Goal: Transaction & Acquisition: Obtain resource

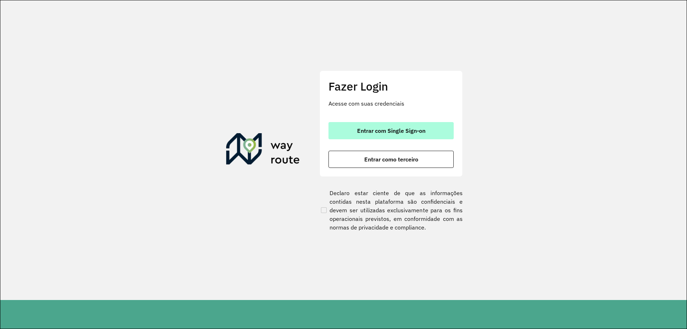
click at [395, 130] on span "Entrar com Single Sign-on" at bounding box center [391, 131] width 68 height 6
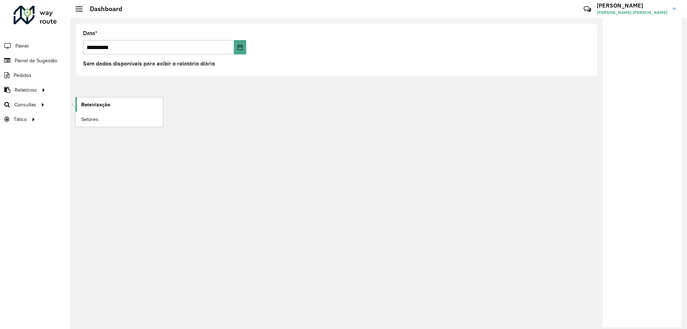
click at [102, 103] on span "Roteirização" at bounding box center [95, 105] width 29 height 8
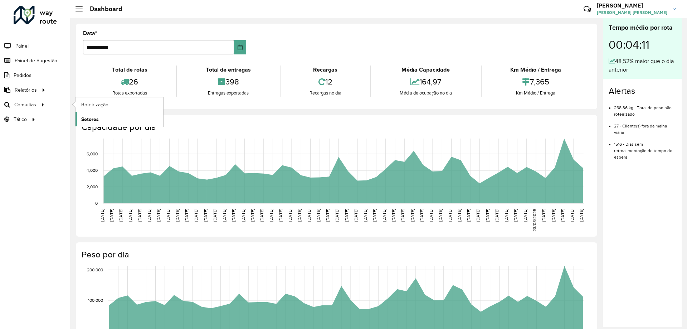
click at [94, 120] on span "Setores" at bounding box center [90, 120] width 18 height 8
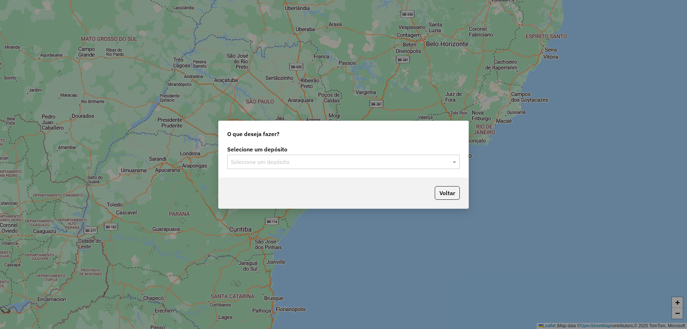
click at [256, 159] on input "text" at bounding box center [336, 162] width 211 height 9
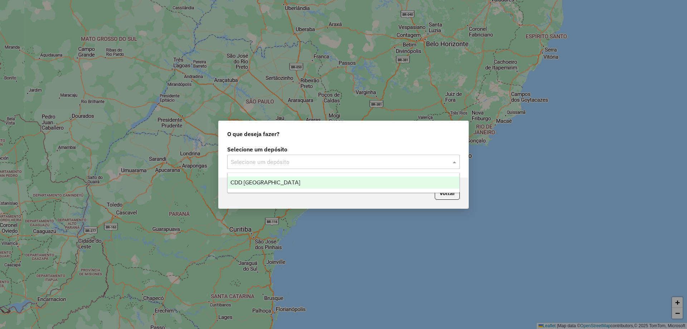
click at [255, 180] on span "CDD [GEOGRAPHIC_DATA]" at bounding box center [265, 182] width 70 height 6
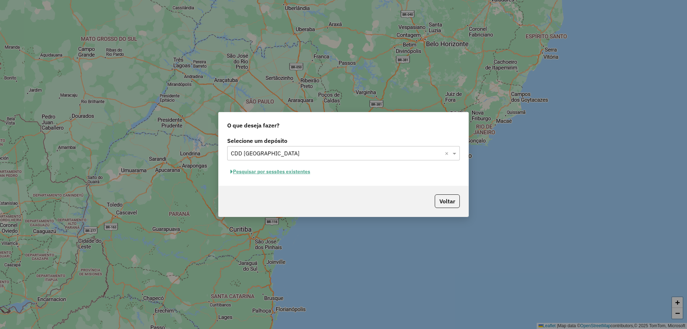
click at [252, 173] on button "Pesquisar por sessões existentes" at bounding box center [270, 171] width 86 height 11
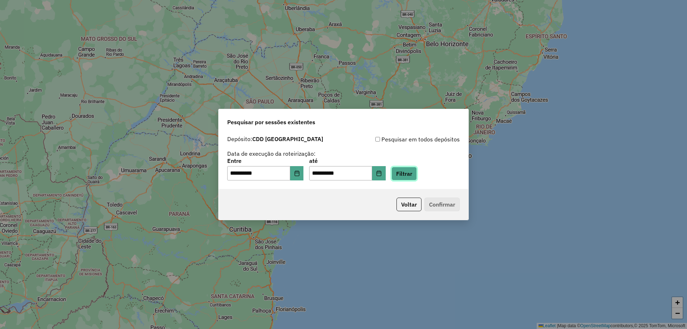
click at [417, 174] on button "Filtrar" at bounding box center [404, 174] width 25 height 14
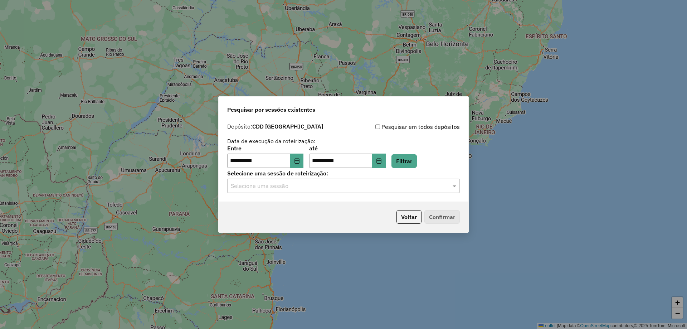
click at [297, 186] on input "text" at bounding box center [336, 186] width 211 height 9
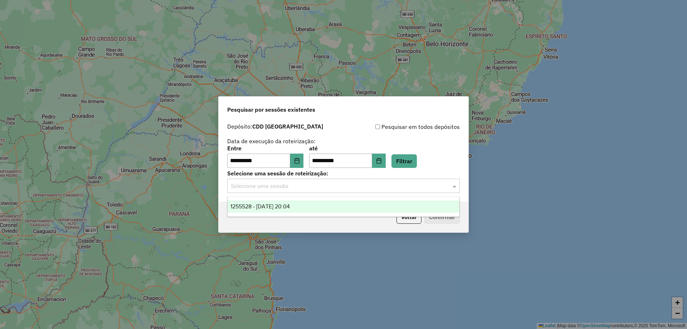
click at [266, 206] on span "1255528 - 29/08/2025 20:04" at bounding box center [259, 206] width 59 height 6
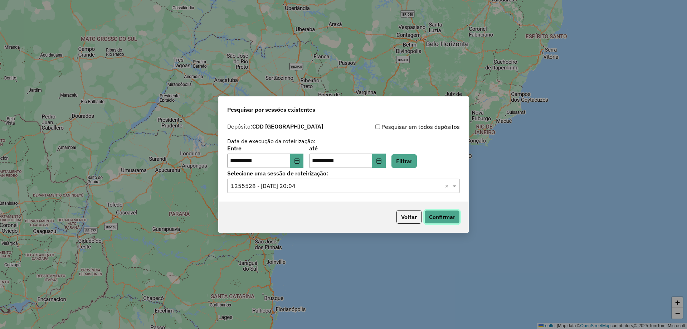
click at [455, 218] on button "Confirmar" at bounding box center [441, 217] width 35 height 14
click at [296, 160] on button "Choose Date" at bounding box center [297, 161] width 14 height 14
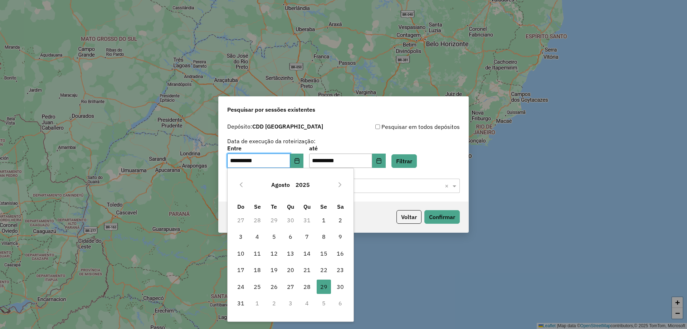
click at [306, 288] on span "28" at bounding box center [307, 287] width 14 height 14
type input "**********"
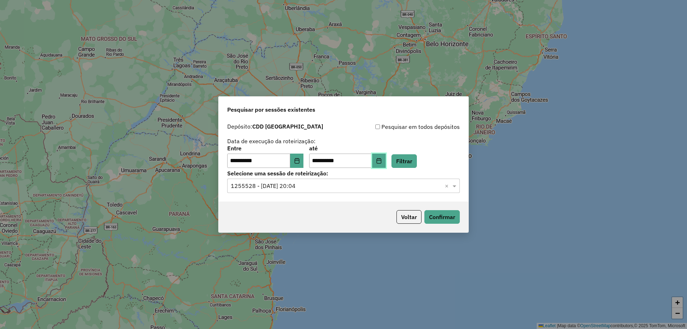
click at [382, 163] on icon "Choose Date" at bounding box center [379, 161] width 6 height 6
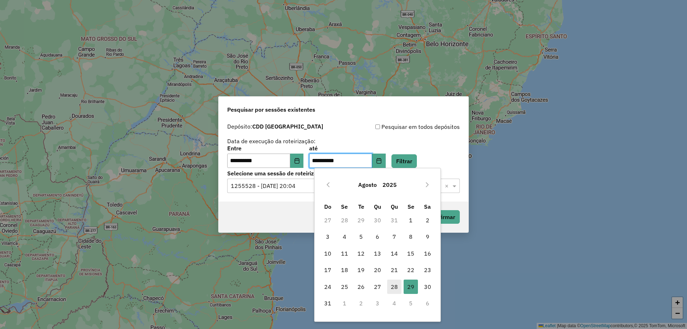
click at [393, 282] on span "28" at bounding box center [394, 287] width 14 height 14
type input "**********"
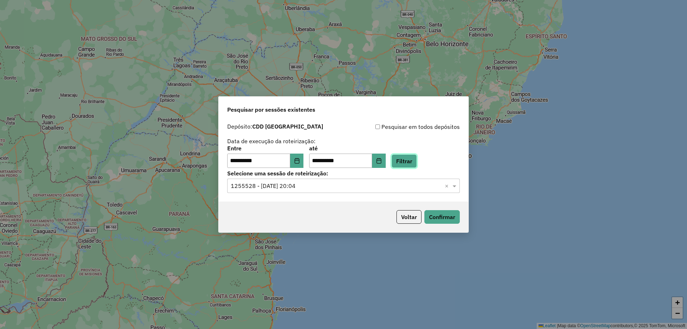
click at [417, 162] on button "Filtrar" at bounding box center [404, 161] width 25 height 14
click at [293, 188] on input "text" at bounding box center [336, 186] width 211 height 9
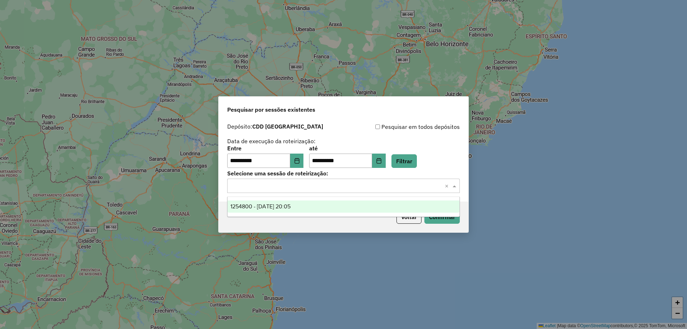
click at [285, 207] on span "1254800 - 28/08/2025 20:05" at bounding box center [260, 206] width 60 height 6
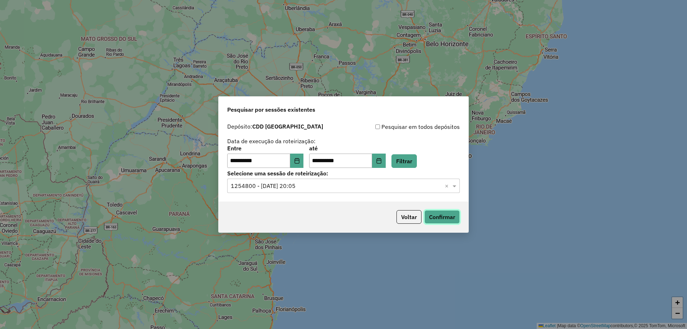
click at [434, 217] on button "Confirmar" at bounding box center [441, 217] width 35 height 14
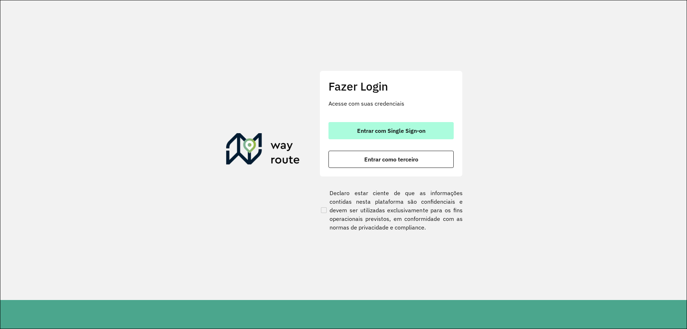
click at [411, 131] on span "Entrar com Single Sign-on" at bounding box center [391, 131] width 68 height 6
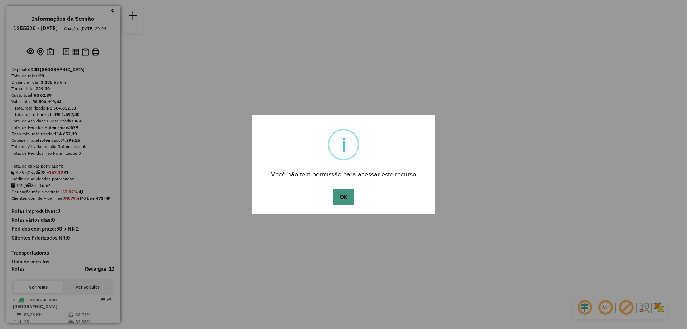
click at [351, 195] on button "OK" at bounding box center [343, 197] width 21 height 16
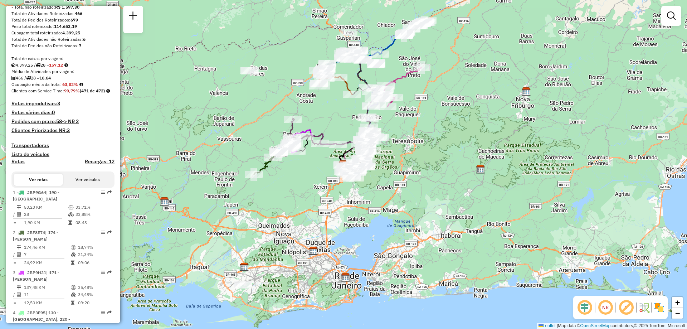
scroll to position [143, 0]
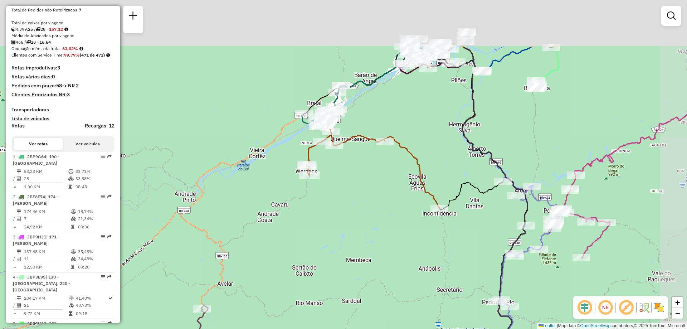
drag, startPoint x: 390, startPoint y: 133, endPoint x: 371, endPoint y: 194, distance: 63.5
click at [371, 194] on div "Janela de atendimento Grade de atendimento Capacidade Transportadoras Veículos …" at bounding box center [343, 164] width 687 height 329
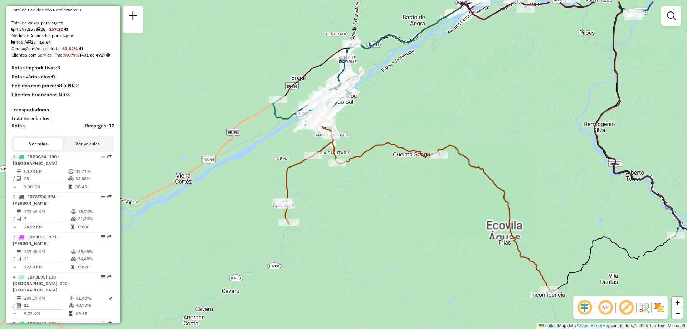
drag, startPoint x: 309, startPoint y: 154, endPoint x: 344, endPoint y: 186, distance: 47.1
click at [344, 186] on div "Janela de atendimento Grade de atendimento Capacidade Transportadoras Veículos …" at bounding box center [343, 164] width 687 height 329
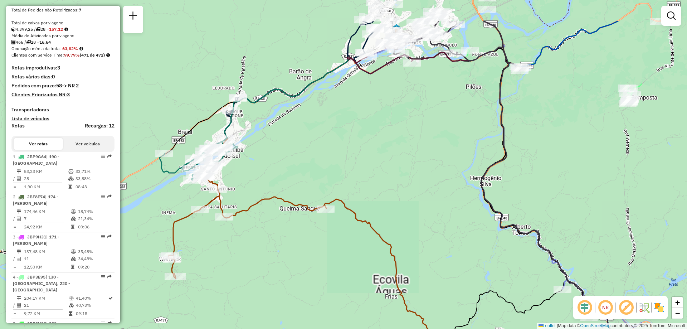
drag, startPoint x: 511, startPoint y: 101, endPoint x: 398, endPoint y: 155, distance: 125.7
click at [398, 155] on div "Janela de atendimento Grade de atendimento Capacidade Transportadoras Veículos …" at bounding box center [343, 164] width 687 height 329
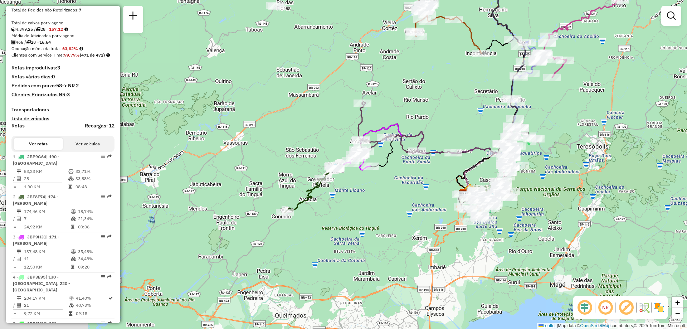
drag, startPoint x: 359, startPoint y: 237, endPoint x: 433, endPoint y: 88, distance: 166.6
click at [433, 88] on div "Janela de atendimento Grade de atendimento Capacidade Transportadoras Veículos …" at bounding box center [343, 164] width 687 height 329
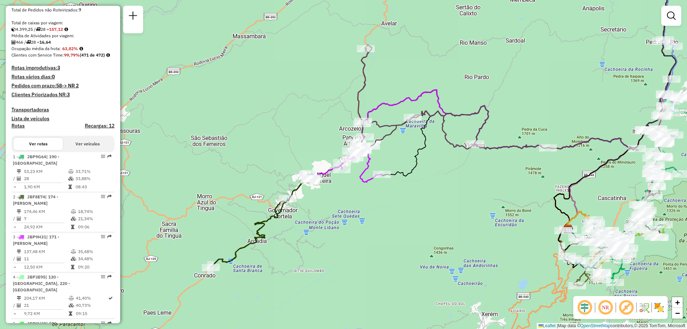
drag, startPoint x: 385, startPoint y: 181, endPoint x: 377, endPoint y: 216, distance: 36.0
click at [377, 216] on div "Rota 6 - Placa JBQ1A27 08612566 - LAILA SILVA DE ABREU Janela de atendimento Gr…" at bounding box center [343, 164] width 687 height 329
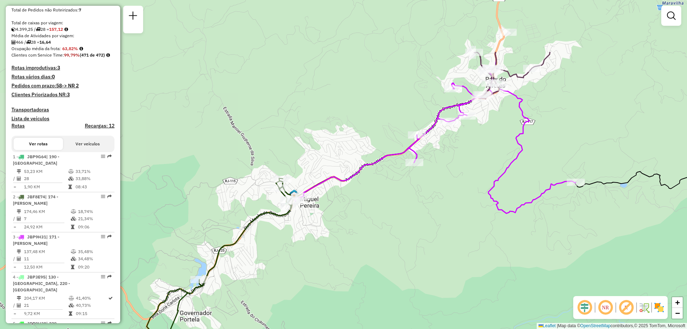
drag, startPoint x: 269, startPoint y: 151, endPoint x: 389, endPoint y: 236, distance: 147.4
click at [389, 236] on div "Rota 6 - Placa JBQ1A27 08612566 - LAILA SILVA DE ABREU Janela de atendimento Gr…" at bounding box center [343, 164] width 687 height 329
select select "**********"
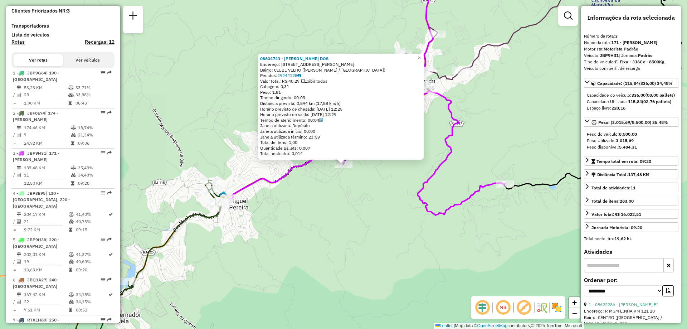
scroll to position [383, 0]
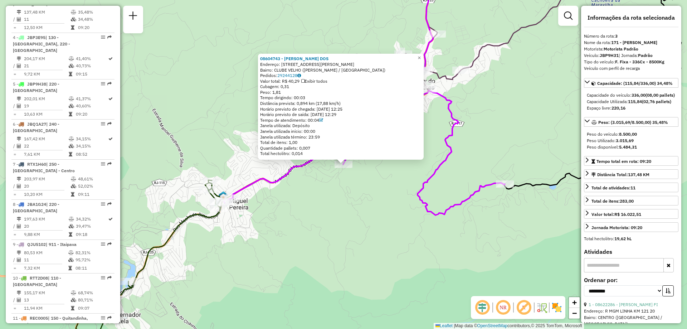
click at [204, 94] on div "08604743 - MARCOS VINICIUS DOS Endereço: 081 RUA LUIZ MARQUES 169 Bairro: CLUBE…" at bounding box center [343, 164] width 687 height 329
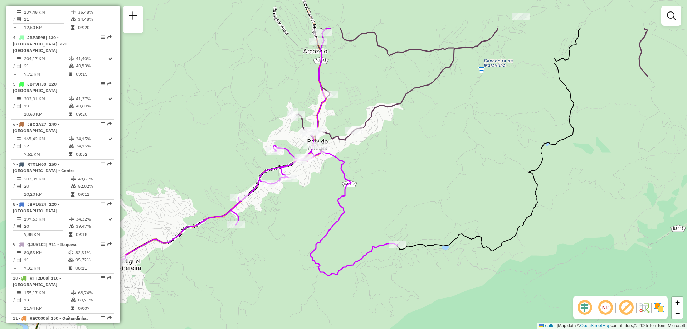
drag, startPoint x: 259, startPoint y: 79, endPoint x: 151, endPoint y: 139, distance: 123.2
click at [151, 139] on div "Janela de atendimento Grade de atendimento Capacidade Transportadoras Veículos …" at bounding box center [343, 164] width 687 height 329
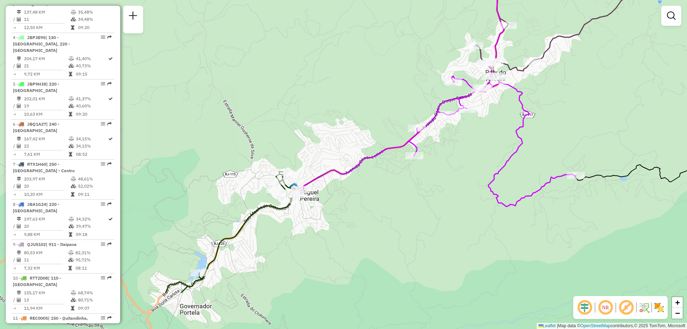
drag, startPoint x: 191, startPoint y: 133, endPoint x: 370, endPoint y: 64, distance: 191.1
click at [370, 64] on div "Janela de atendimento Grade de atendimento Capacidade Transportadoras Veículos …" at bounding box center [343, 164] width 687 height 329
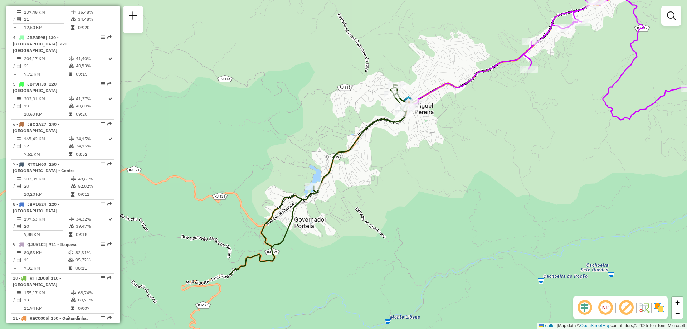
drag, startPoint x: 239, startPoint y: 126, endPoint x: 354, endPoint y: 39, distance: 143.6
click at [354, 39] on div "Janela de atendimento Grade de atendimento Capacidade Transportadoras Veículos …" at bounding box center [343, 164] width 687 height 329
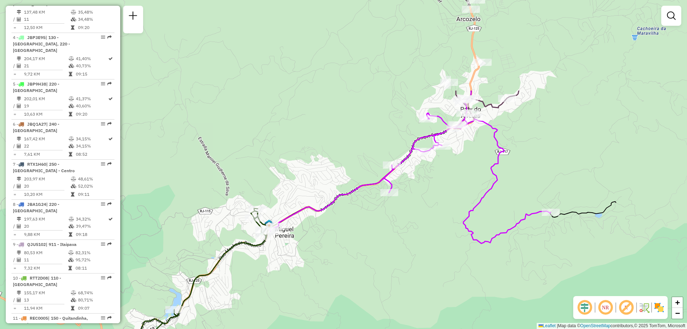
drag, startPoint x: 465, startPoint y: 184, endPoint x: 309, endPoint y: 315, distance: 204.0
click at [309, 315] on div "Janela de atendimento Grade de atendimento Capacidade Transportadoras Veículos …" at bounding box center [343, 164] width 687 height 329
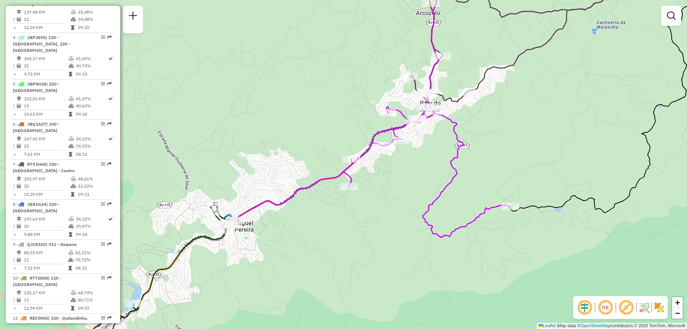
drag, startPoint x: 377, startPoint y: 269, endPoint x: 322, endPoint y: 225, distance: 70.0
click at [322, 225] on div "Janela de atendimento Grade de atendimento Capacidade Transportadoras Veículos …" at bounding box center [343, 164] width 687 height 329
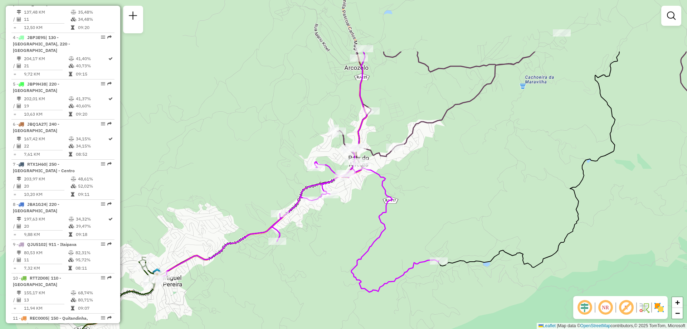
drag, startPoint x: 471, startPoint y: 99, endPoint x: 431, endPoint y: 184, distance: 93.5
click at [431, 184] on div "Janela de atendimento Grade de atendimento Capacidade Transportadoras Veículos …" at bounding box center [343, 164] width 687 height 329
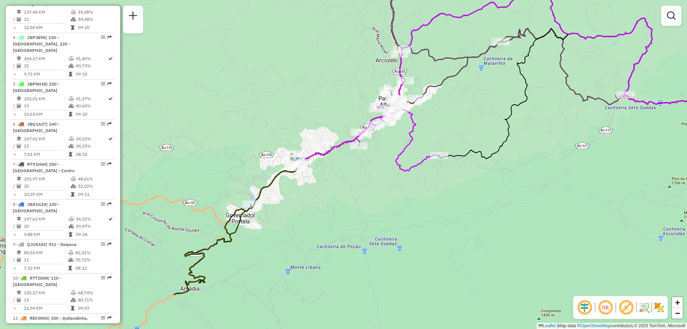
drag, startPoint x: 453, startPoint y: 185, endPoint x: 458, endPoint y: 118, distance: 67.1
click at [458, 118] on div "Janela de atendimento Grade de atendimento Capacidade Transportadoras Veículos …" at bounding box center [343, 164] width 687 height 329
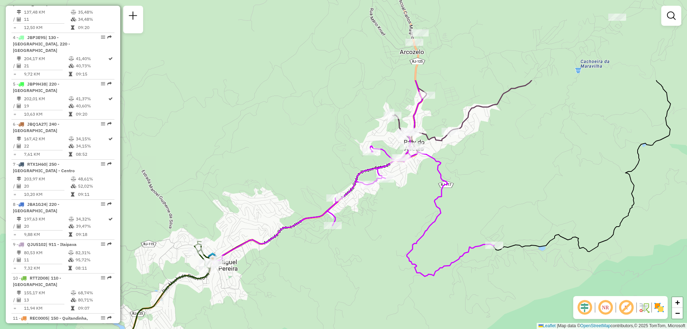
drag, startPoint x: 428, startPoint y: 102, endPoint x: 391, endPoint y: 215, distance: 118.8
click at [391, 215] on div "Janela de atendimento Grade de atendimento Capacidade Transportadoras Veículos …" at bounding box center [343, 164] width 687 height 329
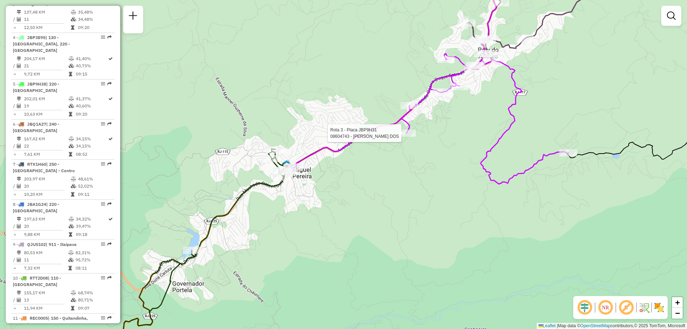
select select "**********"
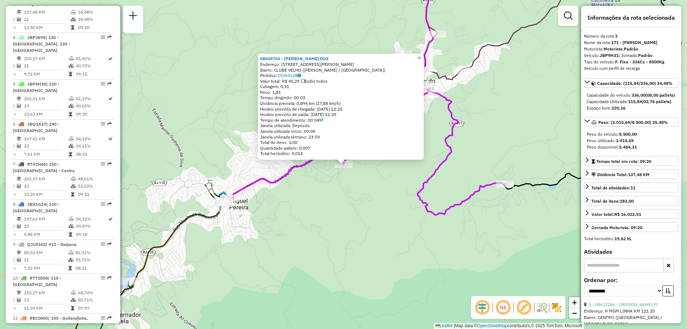
click at [421, 57] on span "×" at bounding box center [419, 58] width 3 height 6
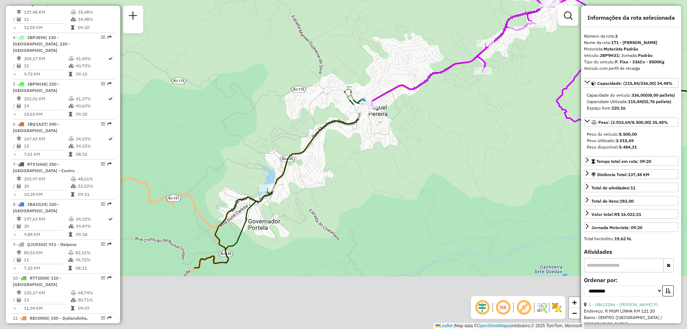
drag, startPoint x: 237, startPoint y: 139, endPoint x: 376, endPoint y: 45, distance: 168.1
click at [376, 45] on div "Janela de atendimento Grade de atendimento Capacidade Transportadoras Veículos …" at bounding box center [343, 164] width 687 height 329
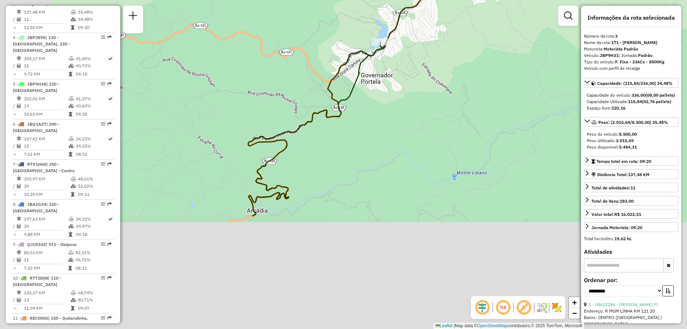
drag, startPoint x: 243, startPoint y: 152, endPoint x: 356, endPoint y: 4, distance: 186.3
click at [356, 4] on div "Janela de atendimento Grade de atendimento Capacidade Transportadoras Veículos …" at bounding box center [343, 164] width 687 height 329
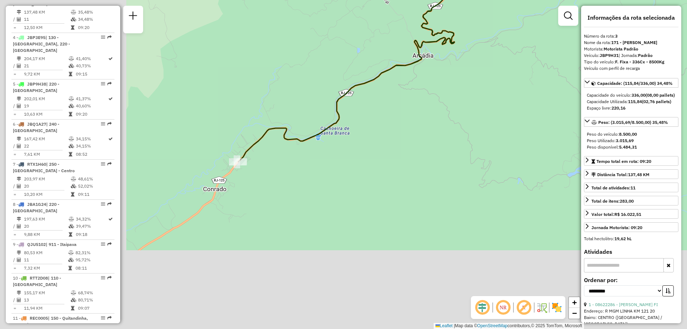
drag, startPoint x: 317, startPoint y: 209, endPoint x: 467, endPoint y: 73, distance: 202.4
click at [467, 73] on div "Janela de atendimento Grade de atendimento Capacidade Transportadoras Veículos …" at bounding box center [343, 164] width 687 height 329
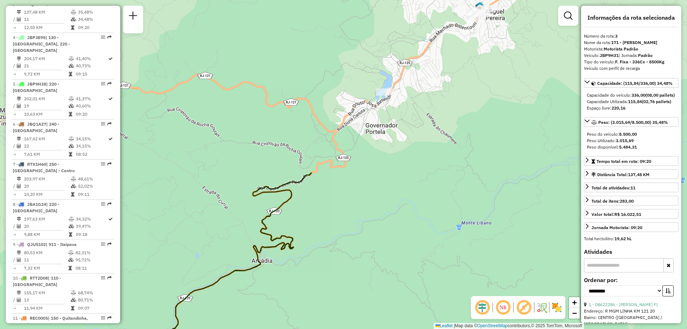
drag, startPoint x: 492, startPoint y: 82, endPoint x: 327, endPoint y: 290, distance: 265.2
click at [327, 290] on div "Janela de atendimento Grade de atendimento Capacidade Transportadoras Veículos …" at bounding box center [343, 164] width 687 height 329
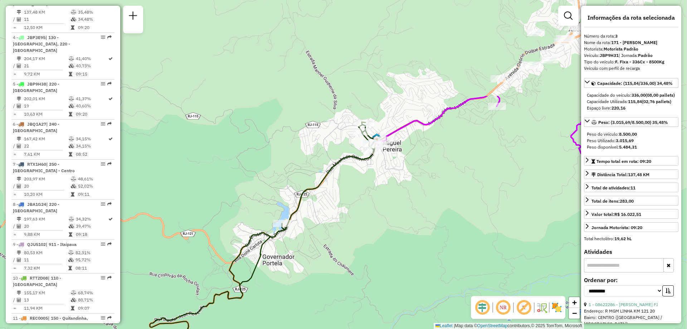
drag, startPoint x: 461, startPoint y: 116, endPoint x: 356, endPoint y: 249, distance: 169.5
click at [356, 249] on div "Janela de atendimento Grade de atendimento Capacidade Transportadoras Veículos …" at bounding box center [343, 164] width 687 height 329
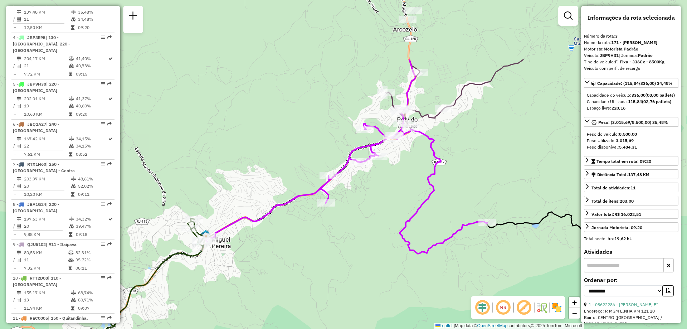
drag, startPoint x: 504, startPoint y: 162, endPoint x: 340, endPoint y: 254, distance: 188.8
click at [340, 254] on div "Janela de atendimento Grade de atendimento Capacidade Transportadoras Veículos …" at bounding box center [343, 164] width 687 height 329
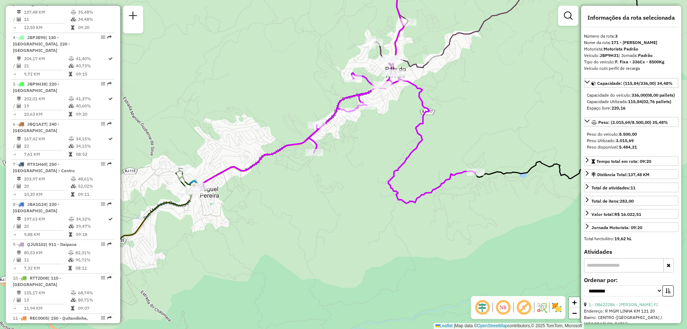
drag, startPoint x: 402, startPoint y: 189, endPoint x: 403, endPoint y: 130, distance: 59.8
click at [403, 130] on div "Janela de atendimento Grade de atendimento Capacidade Transportadoras Veículos …" at bounding box center [343, 164] width 687 height 329
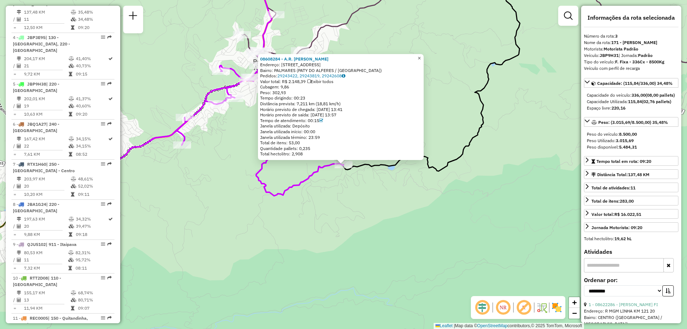
click at [421, 55] on span "×" at bounding box center [419, 58] width 3 height 6
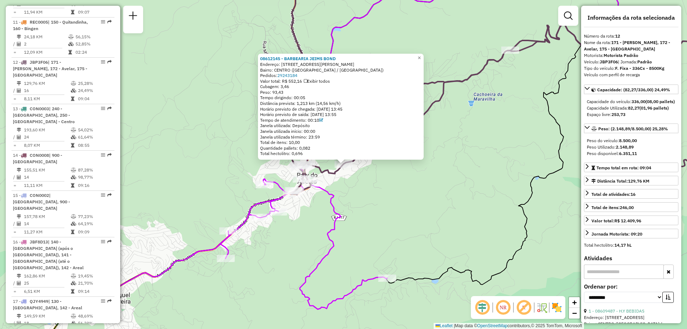
scroll to position [711, 0]
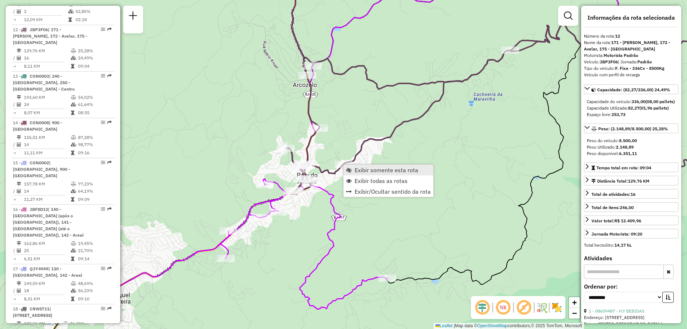
click at [361, 171] on span "Exibir somente esta rota" at bounding box center [387, 170] width 64 height 6
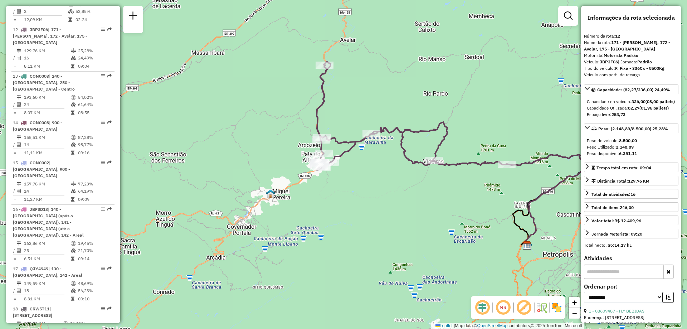
drag, startPoint x: 253, startPoint y: 246, endPoint x: 363, endPoint y: 235, distance: 111.1
click at [363, 235] on div "Janela de atendimento Grade de atendimento Capacidade Transportadoras Veículos …" at bounding box center [343, 164] width 687 height 329
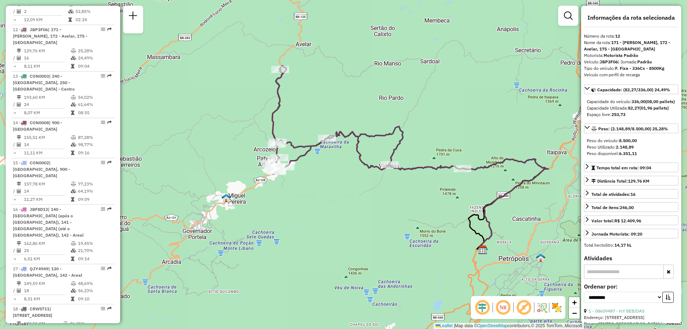
drag, startPoint x: 389, startPoint y: 209, endPoint x: 345, endPoint y: 214, distance: 43.6
click at [345, 214] on div "Janela de atendimento Grade de atendimento Capacidade Transportadoras Veículos …" at bounding box center [343, 164] width 687 height 329
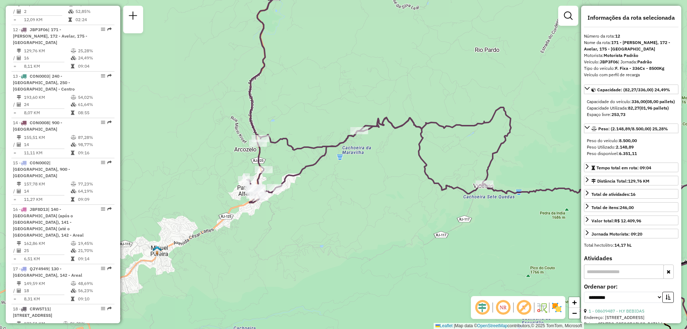
drag, startPoint x: 230, startPoint y: 200, endPoint x: 387, endPoint y: 180, distance: 157.7
click at [387, 180] on div "Janela de atendimento Grade de atendimento Capacidade Transportadoras Veículos …" at bounding box center [343, 164] width 687 height 329
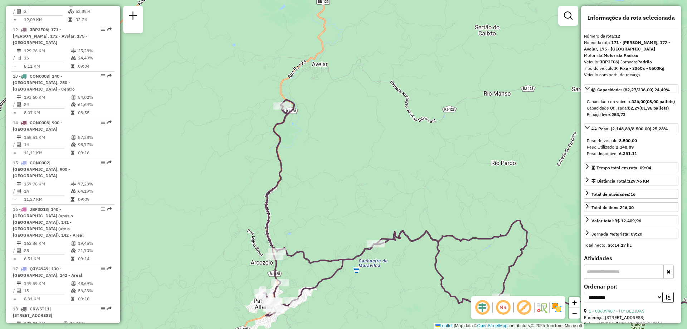
drag, startPoint x: 310, startPoint y: 77, endPoint x: 326, endPoint y: 190, distance: 114.3
click at [326, 190] on div "Janela de atendimento Grade de atendimento Capacidade Transportadoras Veículos …" at bounding box center [343, 164] width 687 height 329
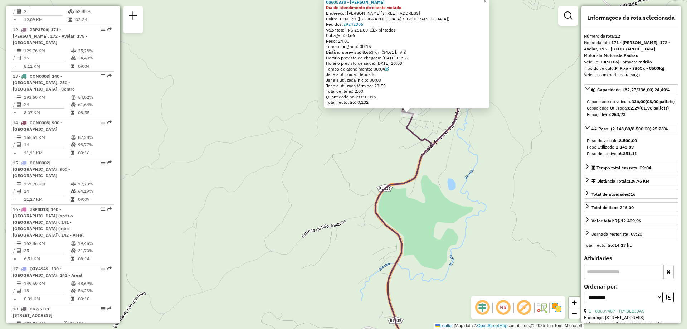
drag, startPoint x: 494, startPoint y: 101, endPoint x: 474, endPoint y: 155, distance: 58.1
click at [474, 155] on div "08605338 - JOAO BATISTA AMARANT Dia de atendimento do cliente violado Endereço:…" at bounding box center [343, 164] width 687 height 329
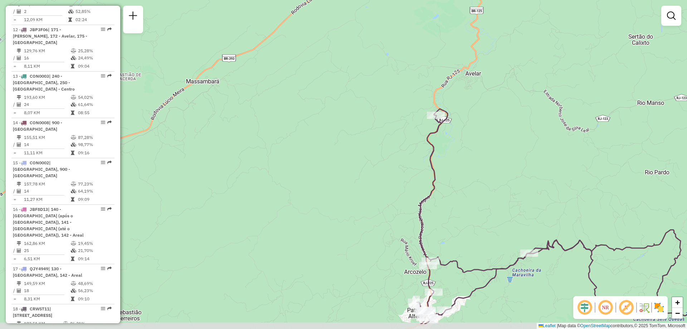
drag, startPoint x: 535, startPoint y: 188, endPoint x: 480, endPoint y: 144, distance: 71.1
click at [480, 144] on div "Janela de atendimento Grade de atendimento Capacidade Transportadoras Veículos …" at bounding box center [343, 164] width 687 height 329
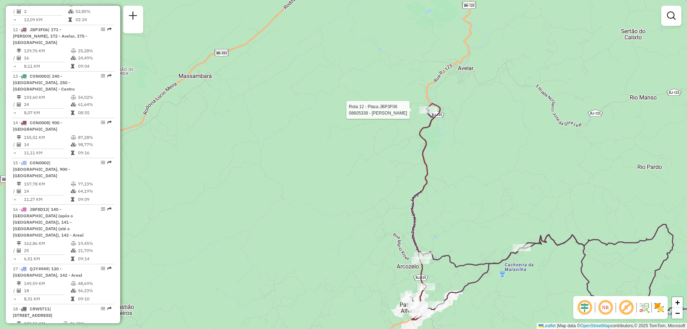
select select "**********"
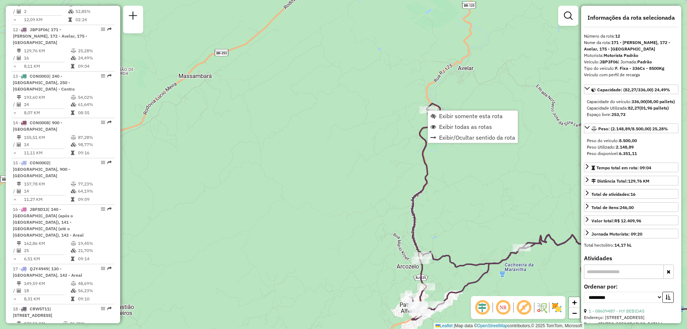
click at [506, 221] on div "Janela de atendimento Grade de atendimento Capacidade Transportadoras Veículos …" at bounding box center [343, 164] width 687 height 329
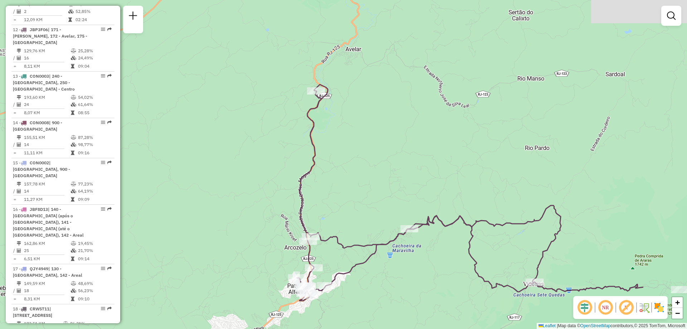
drag, startPoint x: 527, startPoint y: 213, endPoint x: 415, endPoint y: 194, distance: 114.0
click at [415, 194] on div "Janela de atendimento Grade de atendimento Capacidade Transportadoras Veículos …" at bounding box center [343, 164] width 687 height 329
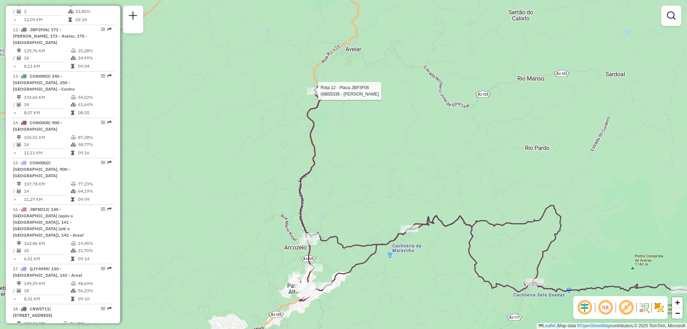
select select "**********"
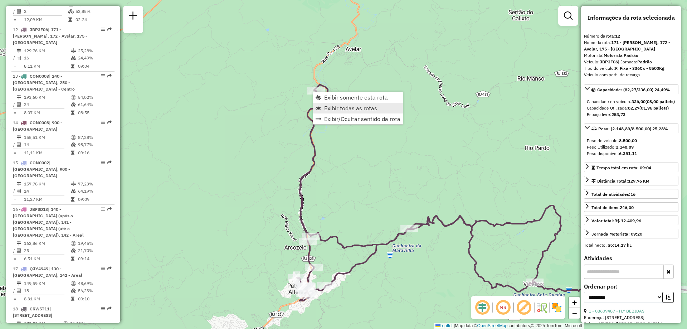
click at [331, 106] on span "Exibir todas as rotas" at bounding box center [350, 108] width 53 height 6
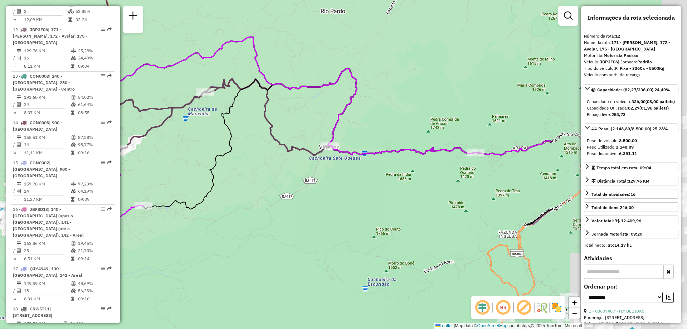
drag, startPoint x: 428, startPoint y: 129, endPoint x: 224, endPoint y: -9, distance: 245.9
click at [224, 0] on html "Aguarde... Pop-up bloqueado! Seu navegador bloqueou automáticamente a abertura …" at bounding box center [343, 164] width 687 height 329
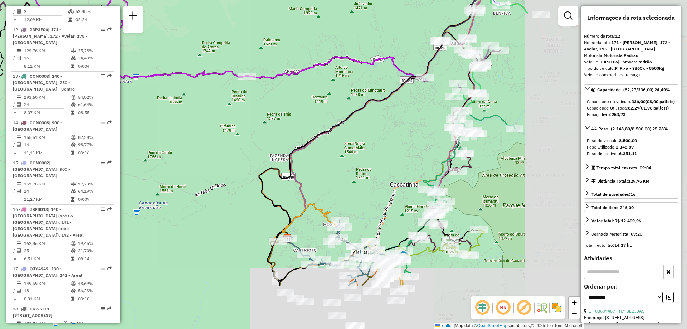
drag, startPoint x: 367, startPoint y: 238, endPoint x: 139, endPoint y: 161, distance: 240.5
click at [139, 161] on div "Janela de atendimento Grade de atendimento Capacidade Transportadoras Veículos …" at bounding box center [343, 164] width 687 height 329
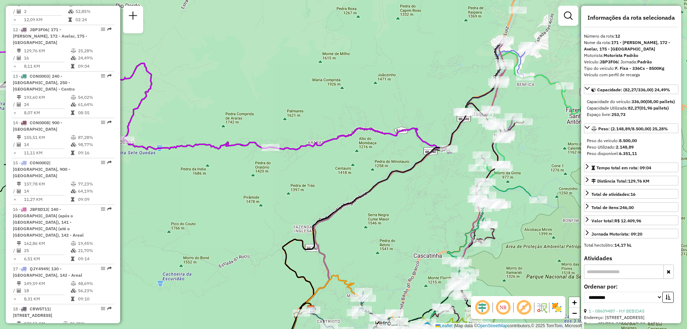
drag, startPoint x: 173, startPoint y: 166, endPoint x: 198, endPoint y: 244, distance: 81.8
click at [198, 244] on div "Janela de atendimento Grade de atendimento Capacidade Transportadoras Veículos …" at bounding box center [343, 164] width 687 height 329
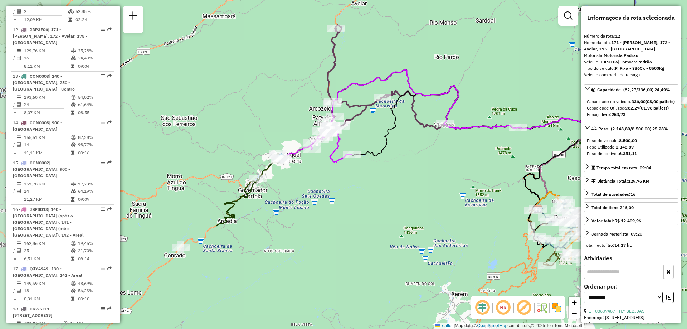
drag, startPoint x: 178, startPoint y: 186, endPoint x: 452, endPoint y: 150, distance: 276.9
click at [452, 150] on div "Janela de atendimento Grade de atendimento Capacidade Transportadoras Veículos …" at bounding box center [343, 164] width 687 height 329
click at [392, 126] on icon at bounding box center [476, 147] width 249 height 123
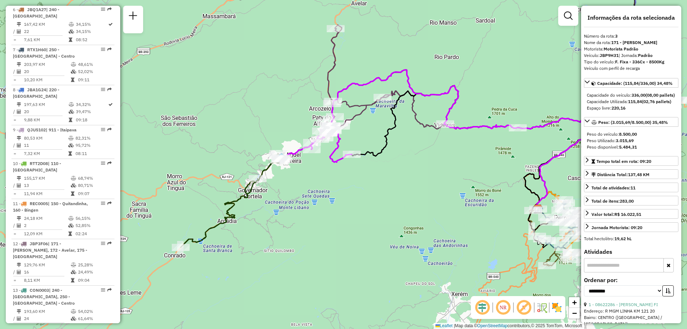
scroll to position [383, 0]
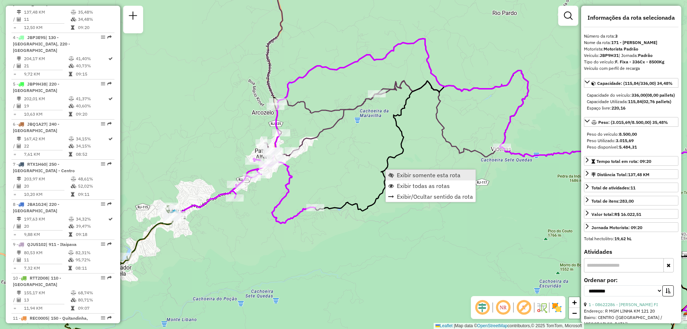
click at [397, 176] on span "Exibir somente esta rota" at bounding box center [429, 175] width 64 height 6
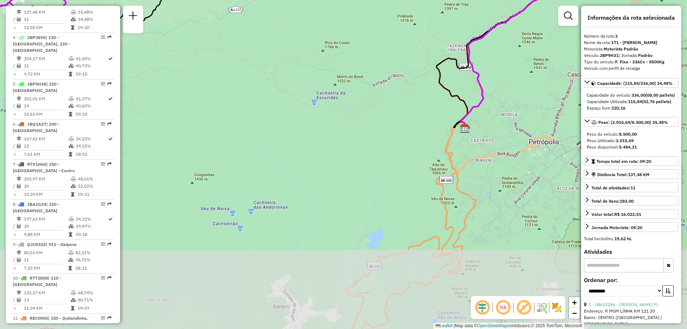
drag, startPoint x: 291, startPoint y: 217, endPoint x: 222, endPoint y: 41, distance: 189.1
click at [222, 41] on div "Janela de atendimento Grade de atendimento Capacidade Transportadoras Veículos …" at bounding box center [343, 164] width 687 height 329
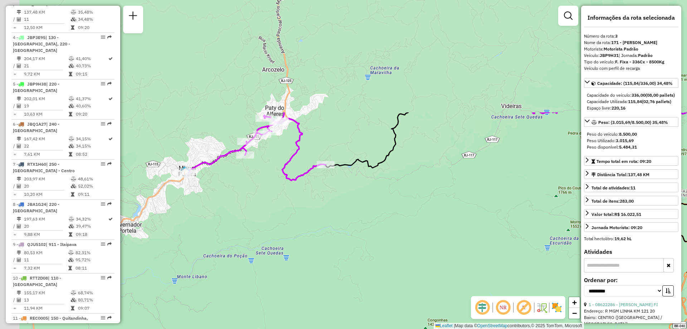
drag, startPoint x: 258, startPoint y: 92, endPoint x: 502, endPoint y: 244, distance: 287.4
click at [502, 244] on div "Janela de atendimento Grade de atendimento Capacidade Transportadoras Veículos …" at bounding box center [343, 164] width 687 height 329
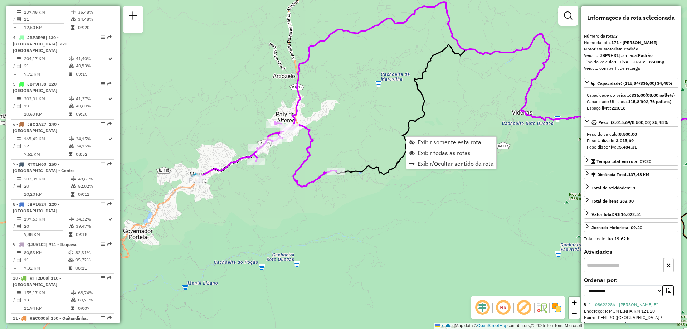
click at [358, 114] on div "Janela de atendimento Grade de atendimento Capacidade Transportadoras Veículos …" at bounding box center [343, 164] width 687 height 329
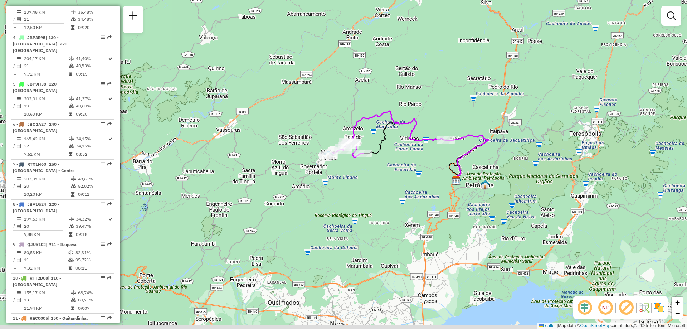
drag, startPoint x: 404, startPoint y: 244, endPoint x: 373, endPoint y: 202, distance: 52.0
click at [373, 202] on div "Janela de atendimento Grade de atendimento Capacidade Transportadoras Veículos …" at bounding box center [343, 164] width 687 height 329
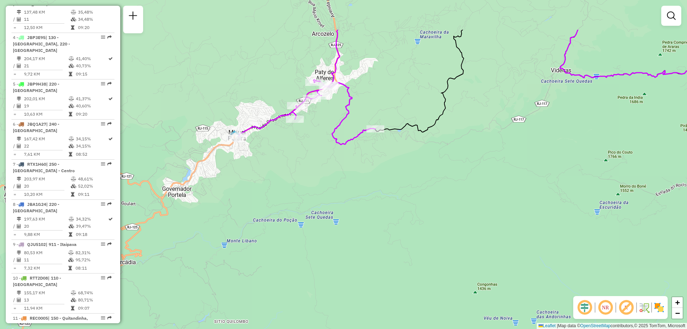
drag, startPoint x: 339, startPoint y: 124, endPoint x: 385, endPoint y: 213, distance: 100.5
click at [385, 213] on div "Janela de atendimento Grade de atendimento Capacidade Transportadoras Veículos …" at bounding box center [343, 164] width 687 height 329
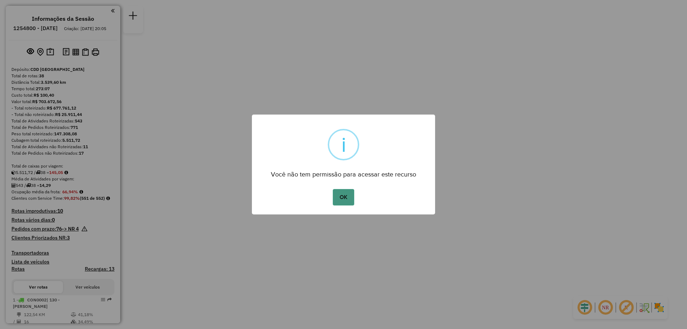
click at [339, 192] on button "OK" at bounding box center [343, 197] width 21 height 16
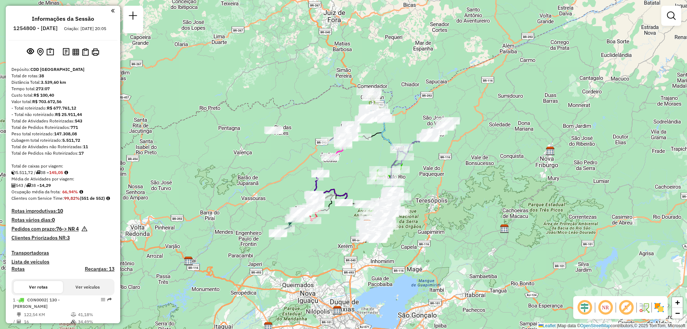
drag, startPoint x: 206, startPoint y: 55, endPoint x: 231, endPoint y: 117, distance: 66.6
click at [231, 117] on div "Janela de atendimento Grade de atendimento Capacidade Transportadoras Veículos …" at bounding box center [343, 164] width 687 height 329
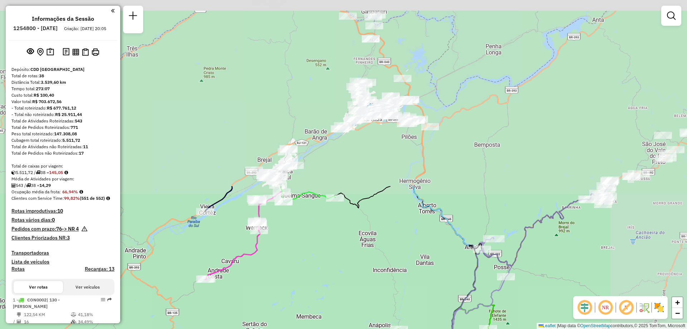
drag, startPoint x: 421, startPoint y: 63, endPoint x: 334, endPoint y: 282, distance: 235.8
click at [334, 282] on div "Janela de atendimento Grade de atendimento Capacidade Transportadoras Veículos …" at bounding box center [343, 164] width 687 height 329
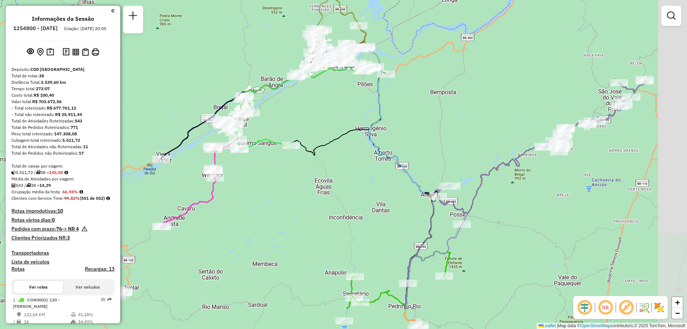
drag, startPoint x: 527, startPoint y: 169, endPoint x: 473, endPoint y: 108, distance: 81.7
click at [473, 108] on div "Janela de atendimento Grade de atendimento Capacidade Transportadoras Veículos …" at bounding box center [343, 164] width 687 height 329
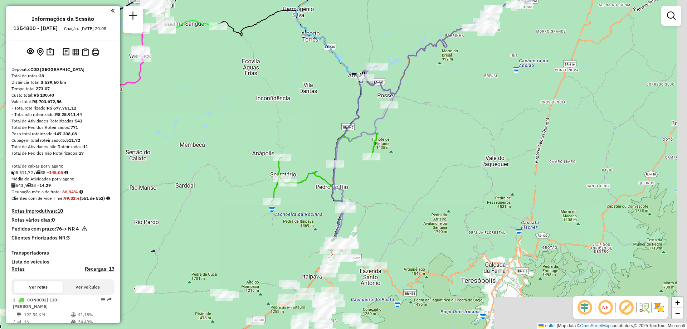
drag, startPoint x: 443, startPoint y: 124, endPoint x: 380, endPoint y: 13, distance: 128.1
click at [380, 13] on div "Janela de atendimento Grade de atendimento Capacidade Transportadoras Veículos …" at bounding box center [343, 164] width 687 height 329
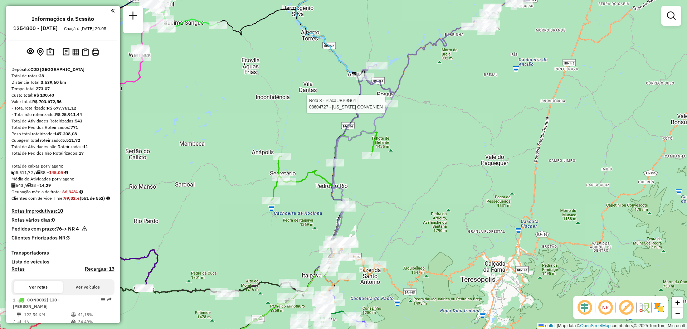
select select "**********"
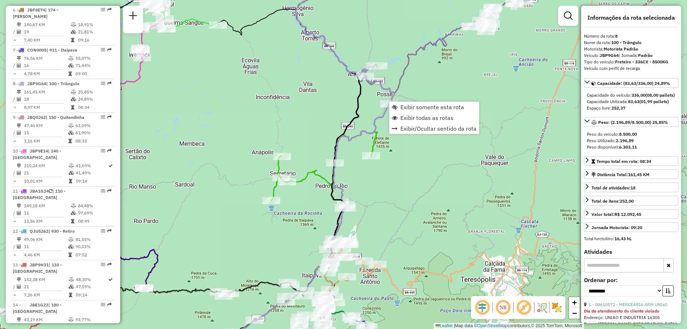
scroll to position [577, 0]
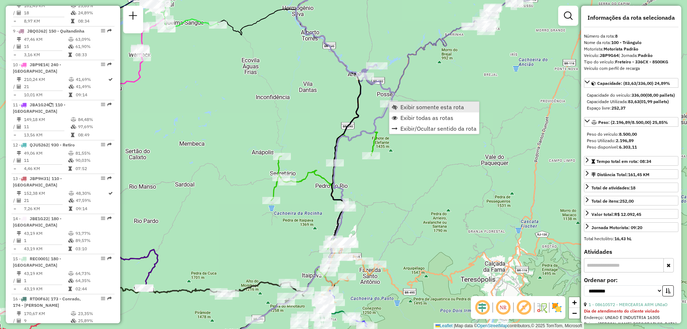
click at [410, 110] on span "Exibir somente esta rota" at bounding box center [432, 107] width 64 height 6
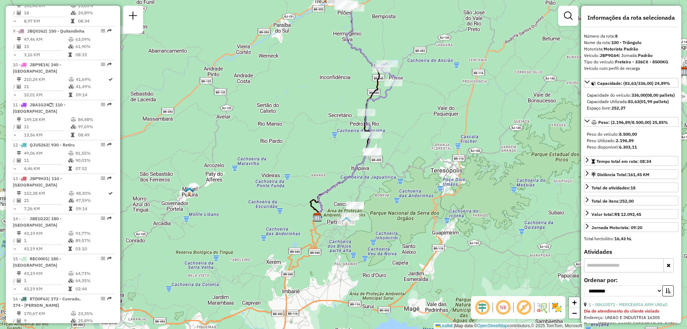
drag, startPoint x: 264, startPoint y: 184, endPoint x: 276, endPoint y: 121, distance: 64.4
click at [276, 121] on div "Janela de atendimento Grade de atendimento Capacidade Transportadoras Veículos …" at bounding box center [343, 164] width 687 height 329
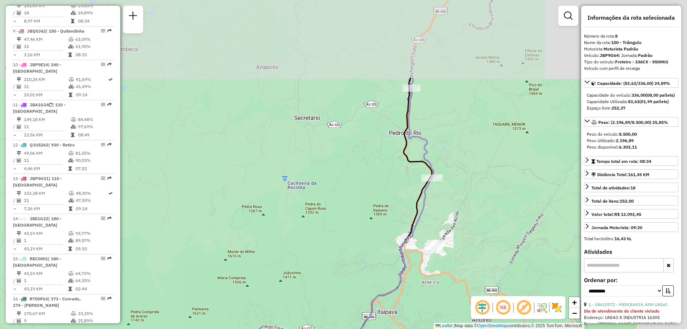
drag, startPoint x: 442, startPoint y: 81, endPoint x: 359, endPoint y: 191, distance: 138.1
click at [359, 191] on div "Janela de atendimento Grade de atendimento Capacidade Transportadoras Veículos …" at bounding box center [343, 164] width 687 height 329
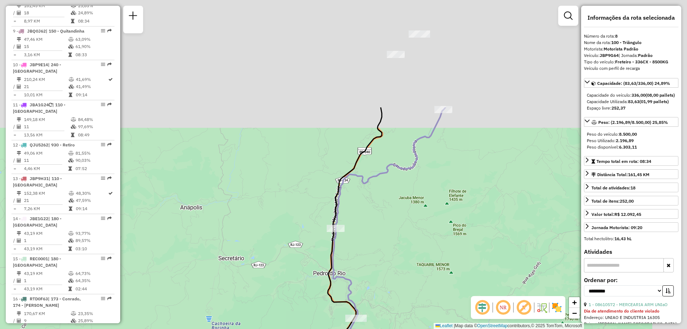
drag, startPoint x: 488, startPoint y: 69, endPoint x: 389, endPoint y: 251, distance: 207.1
click at [389, 251] on div "Janela de atendimento Grade de atendimento Capacidade Transportadoras Veículos …" at bounding box center [343, 164] width 687 height 329
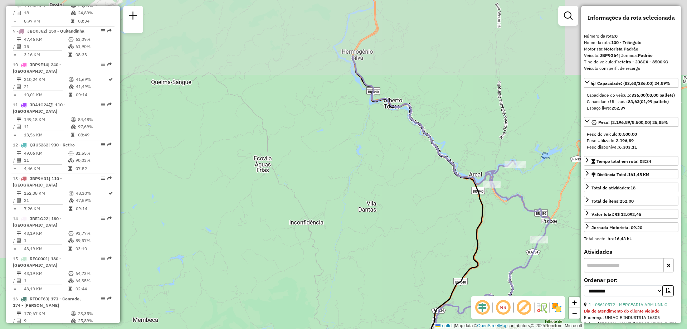
drag, startPoint x: 354, startPoint y: 48, endPoint x: 496, endPoint y: 151, distance: 175.5
click at [496, 151] on div "Janela de atendimento Grade de atendimento Capacidade Transportadoras Veículos …" at bounding box center [343, 164] width 687 height 329
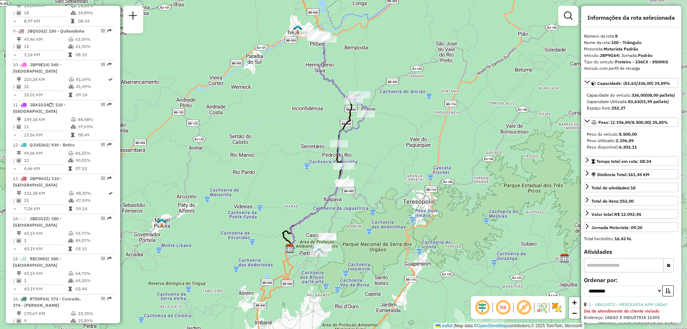
drag, startPoint x: 402, startPoint y: 150, endPoint x: 278, endPoint y: 134, distance: 124.5
click at [278, 134] on div "Janela de atendimento Grade de atendimento Capacidade Transportadoras Veículos …" at bounding box center [343, 164] width 687 height 329
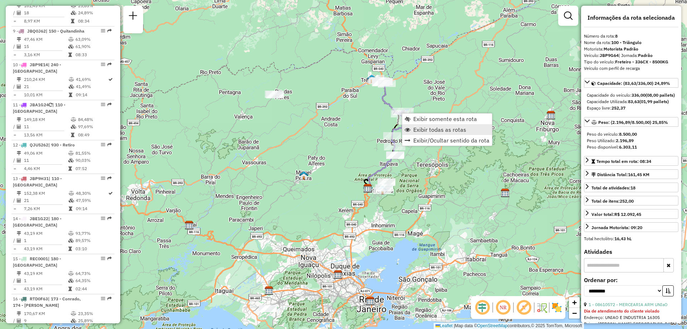
drag, startPoint x: 419, startPoint y: 120, endPoint x: 417, endPoint y: 128, distance: 8.1
click at [417, 128] on ul "Exibir somente esta rota Exibir todas as rotas Exibir/Ocultar sentido da rota" at bounding box center [447, 129] width 90 height 32
click at [418, 128] on span "Exibir todas as rotas" at bounding box center [439, 130] width 53 height 6
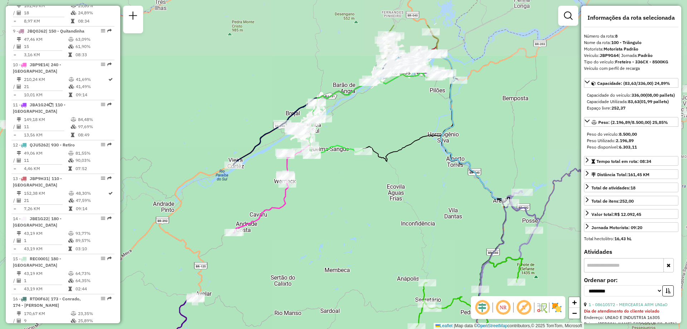
drag, startPoint x: 373, startPoint y: 134, endPoint x: 208, endPoint y: 198, distance: 177.8
click at [208, 198] on div "Janela de atendimento Grade de atendimento Capacidade Transportadoras Veículos …" at bounding box center [343, 164] width 687 height 329
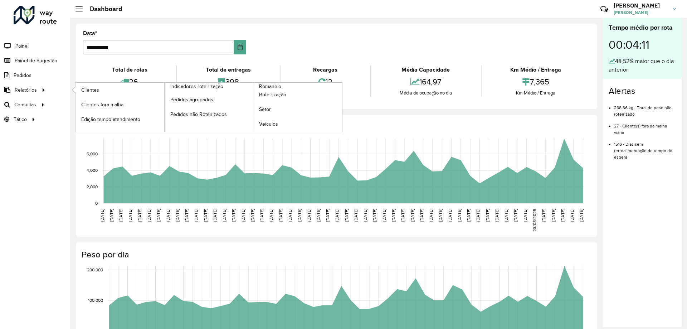
click at [269, 83] on ul "Clientes Clientes fora malha Edição tempo atendimento Indicadores roteirização …" at bounding box center [202, 107] width 268 height 49
click at [268, 84] on span "Romaneio" at bounding box center [270, 87] width 23 height 8
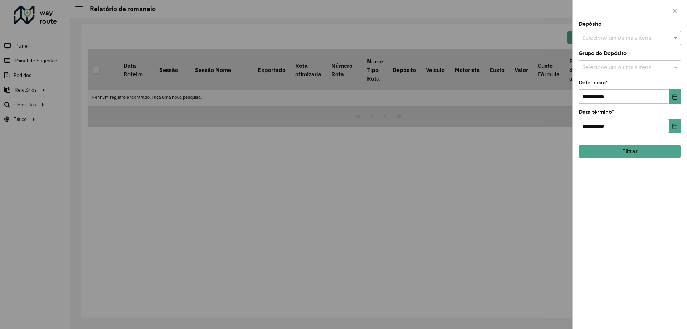
click at [625, 40] on input "text" at bounding box center [626, 38] width 92 height 9
click at [600, 71] on div "CDD [GEOGRAPHIC_DATA]" at bounding box center [630, 74] width 102 height 12
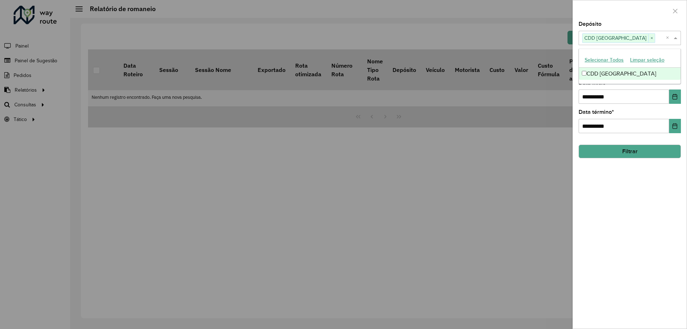
click at [674, 36] on span at bounding box center [676, 38] width 9 height 9
click at [664, 73] on div "Selecione um ou mais itens" at bounding box center [630, 67] width 102 height 14
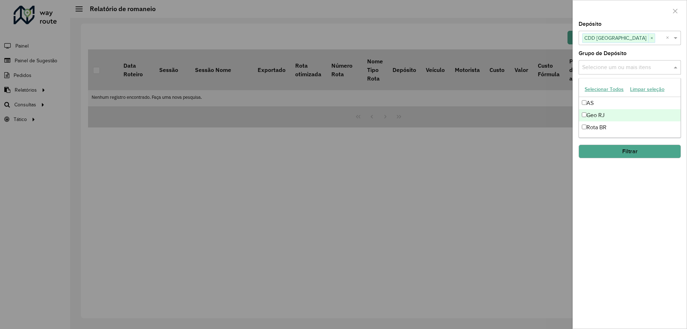
click at [601, 113] on div "Geo RJ" at bounding box center [630, 115] width 102 height 12
click at [677, 67] on span at bounding box center [676, 67] width 9 height 9
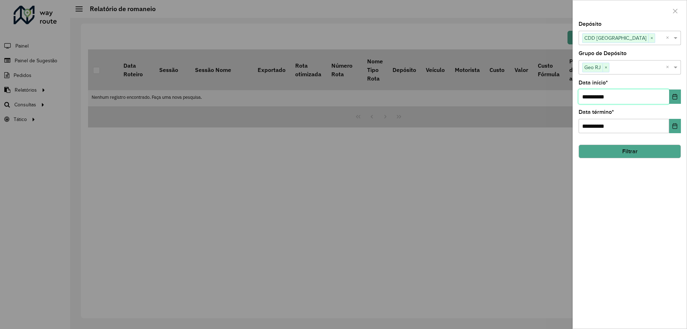
click at [669, 96] on input "**********" at bounding box center [624, 96] width 91 height 14
click at [676, 93] on button "Choose Date" at bounding box center [675, 96] width 12 height 14
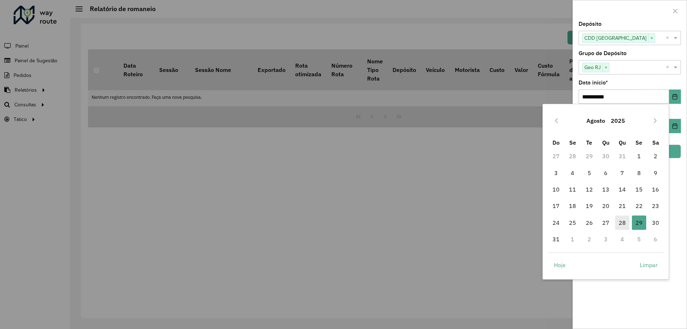
click at [623, 223] on span "28" at bounding box center [622, 222] width 14 height 14
type input "**********"
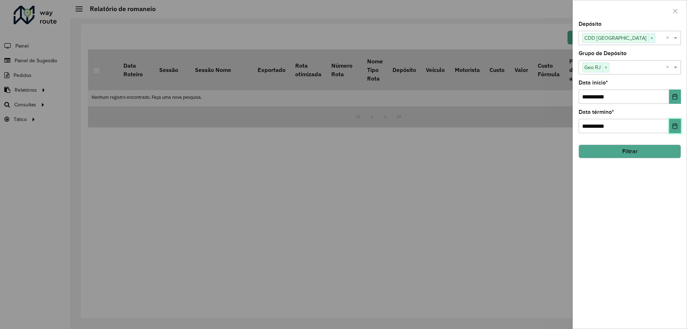
click at [675, 127] on icon "Choose Date" at bounding box center [675, 126] width 6 height 6
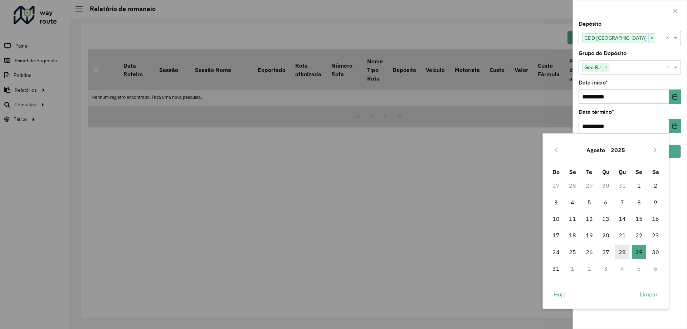
click at [621, 251] on span "28" at bounding box center [622, 252] width 14 height 14
type input "**********"
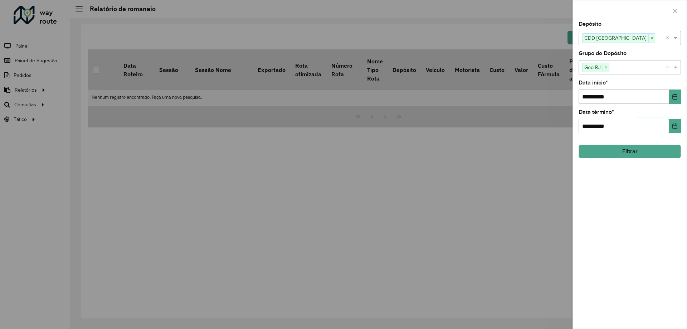
click at [615, 156] on button "Filtrar" at bounding box center [630, 152] width 102 height 14
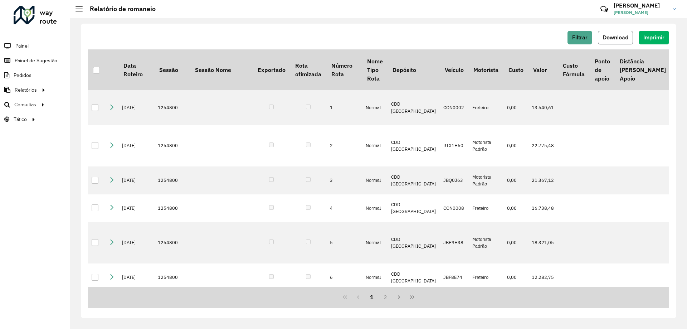
click at [612, 38] on span "Download" at bounding box center [616, 37] width 26 height 6
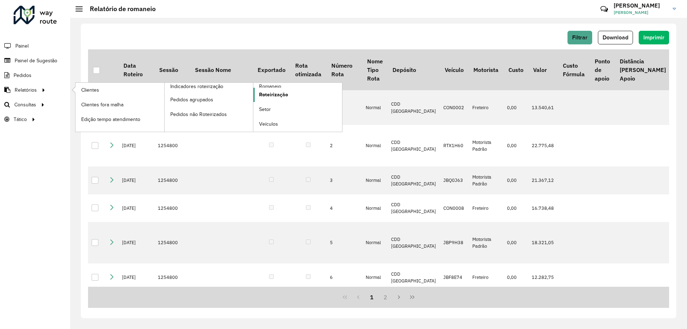
click at [274, 92] on span "Roteirização" at bounding box center [273, 95] width 29 height 8
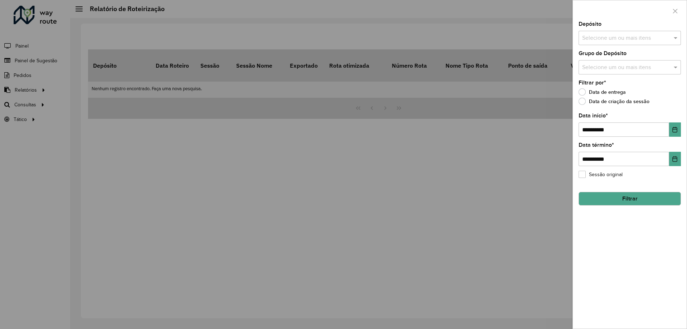
click at [601, 38] on input "text" at bounding box center [626, 38] width 92 height 9
click at [592, 72] on div "CDD [GEOGRAPHIC_DATA]" at bounding box center [630, 74] width 102 height 12
click at [676, 40] on span at bounding box center [676, 38] width 9 height 9
click at [666, 66] on input "text" at bounding box center [626, 67] width 92 height 9
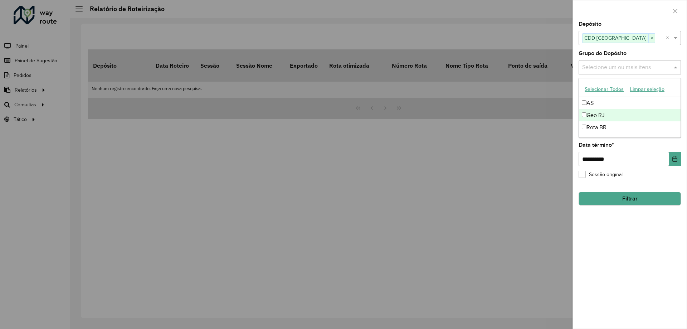
click at [599, 111] on div "Geo RJ" at bounding box center [630, 115] width 102 height 12
click at [680, 65] on span at bounding box center [676, 67] width 9 height 9
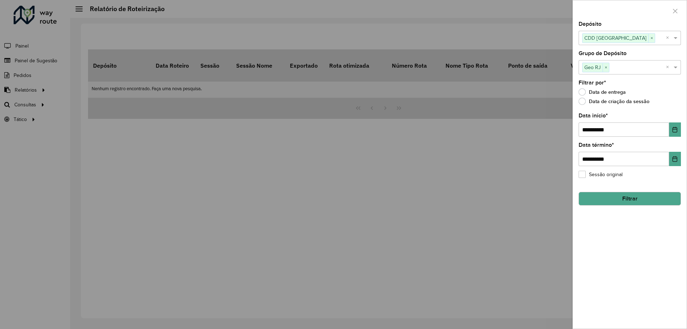
click at [646, 202] on button "Filtrar" at bounding box center [630, 199] width 102 height 14
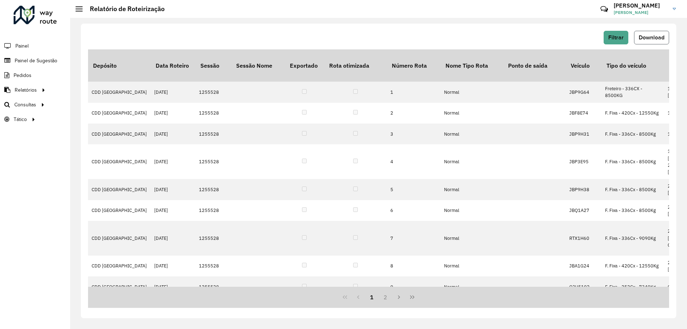
click at [657, 39] on span "Download" at bounding box center [652, 37] width 26 height 6
